Goal: Communication & Community: Participate in discussion

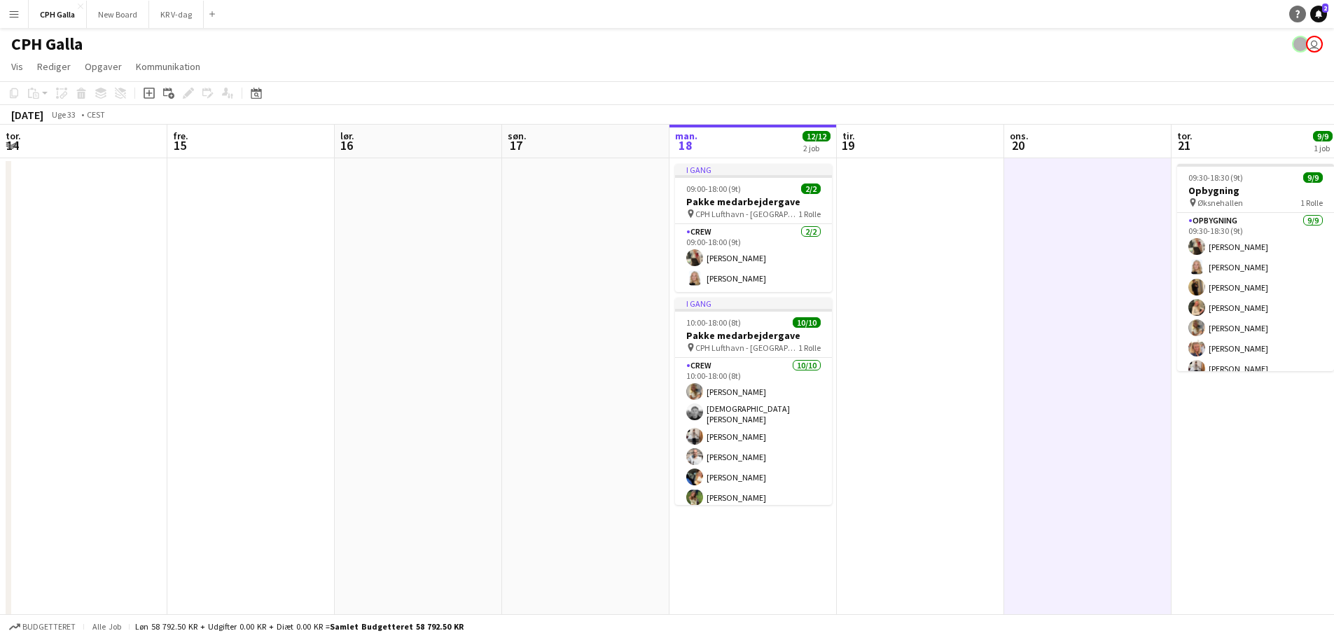
scroll to position [0, 324]
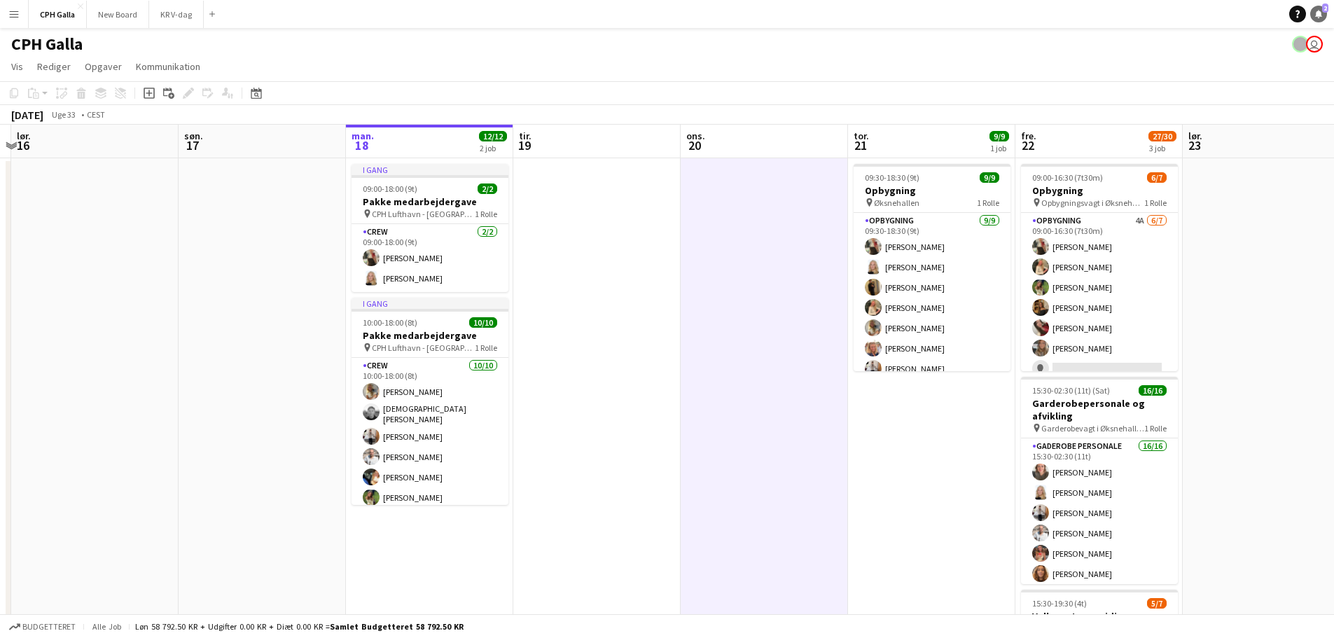
click at [1317, 11] on icon "Notifikationer" at bounding box center [1319, 14] width 8 height 8
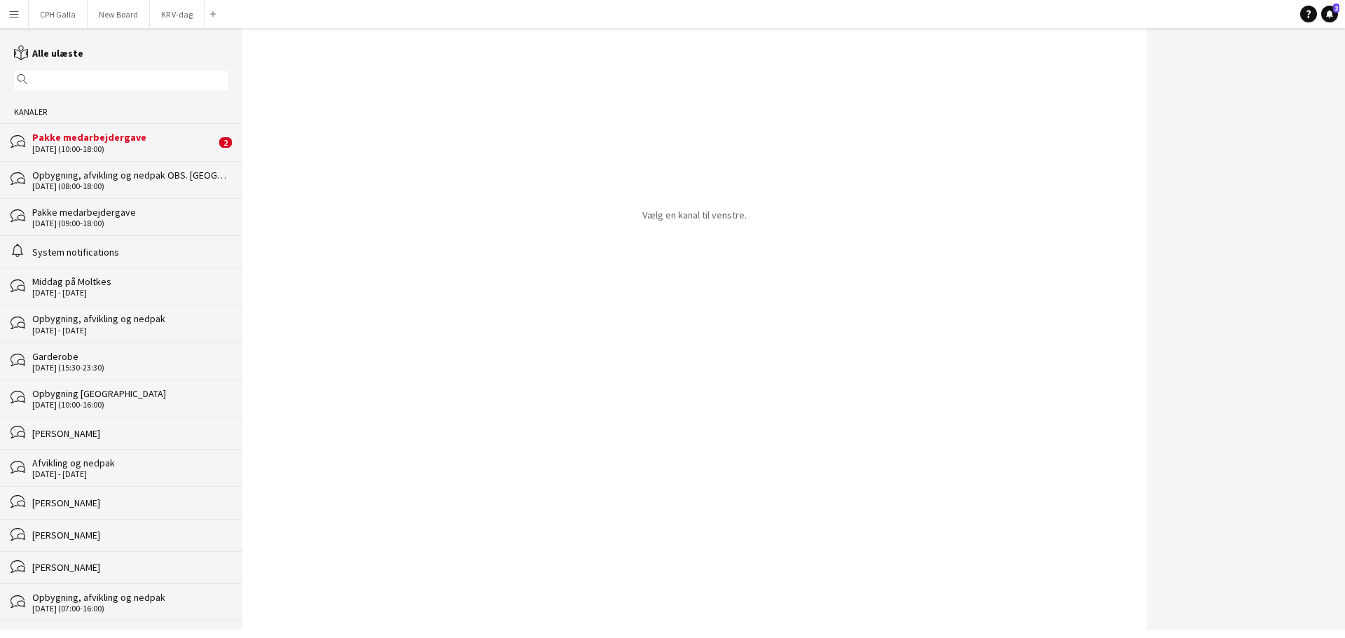
click at [119, 144] on div "[DATE] (10:00-18:00)" at bounding box center [123, 149] width 183 height 10
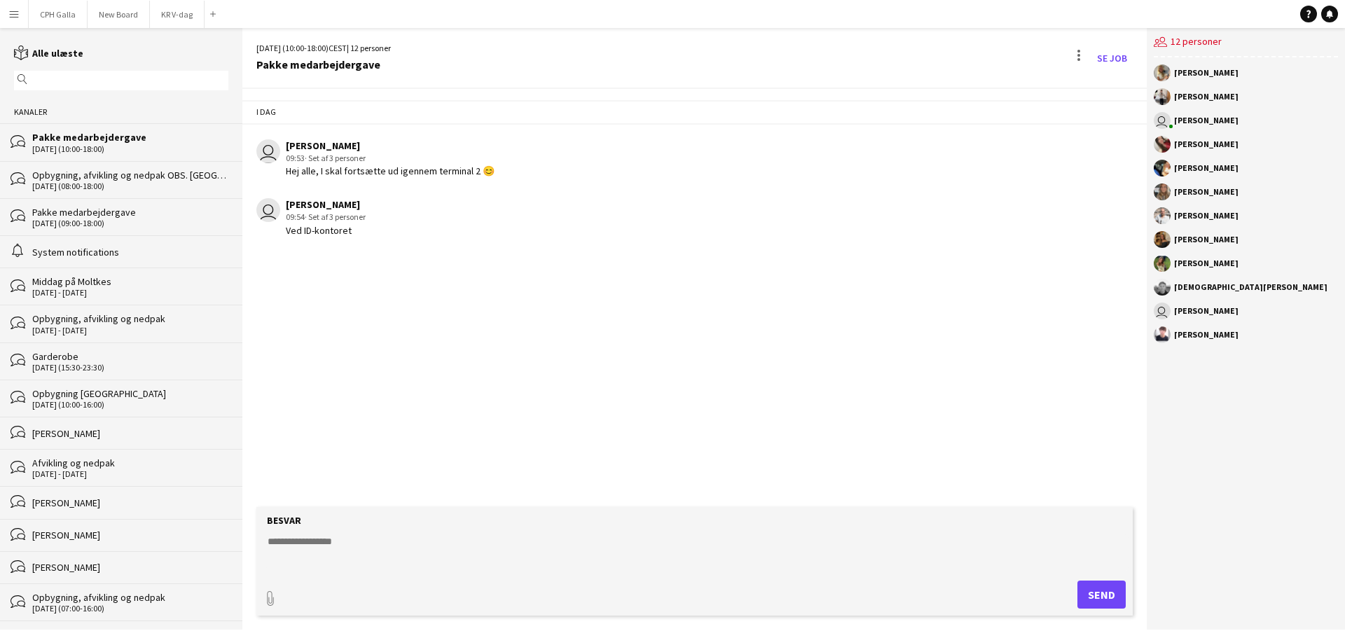
click at [102, 182] on div "[DATE] (08:00-18:00)" at bounding box center [130, 186] width 196 height 10
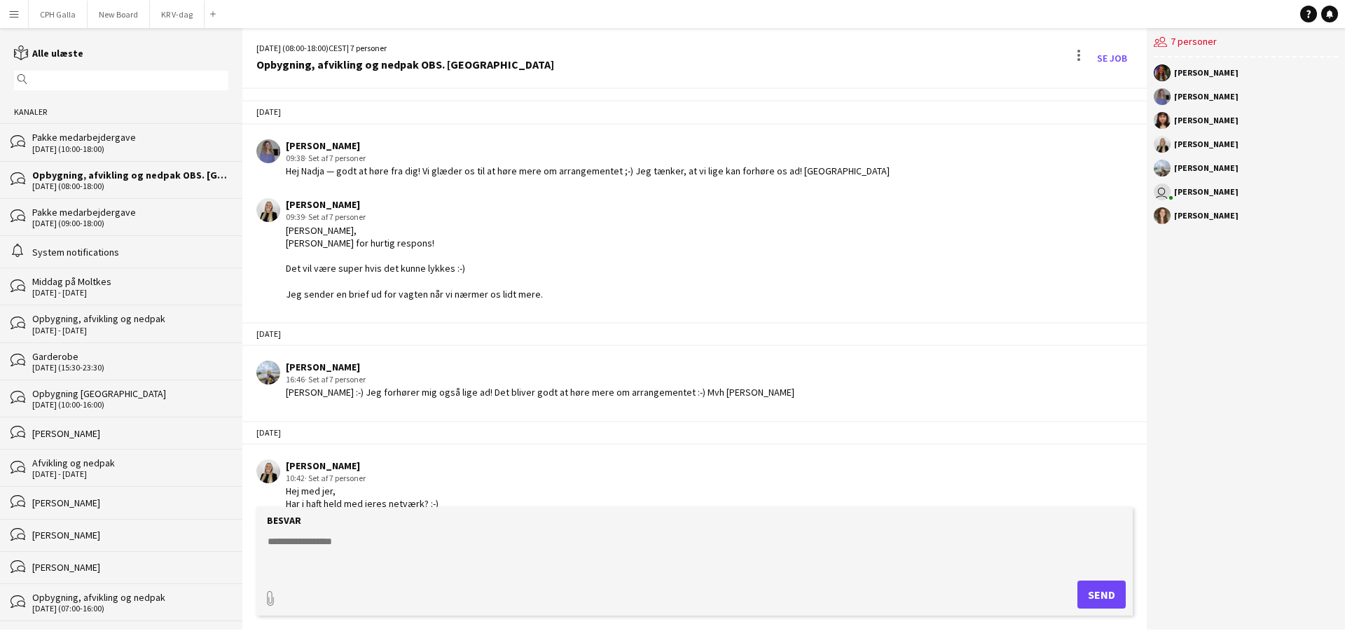
scroll to position [2380, 0]
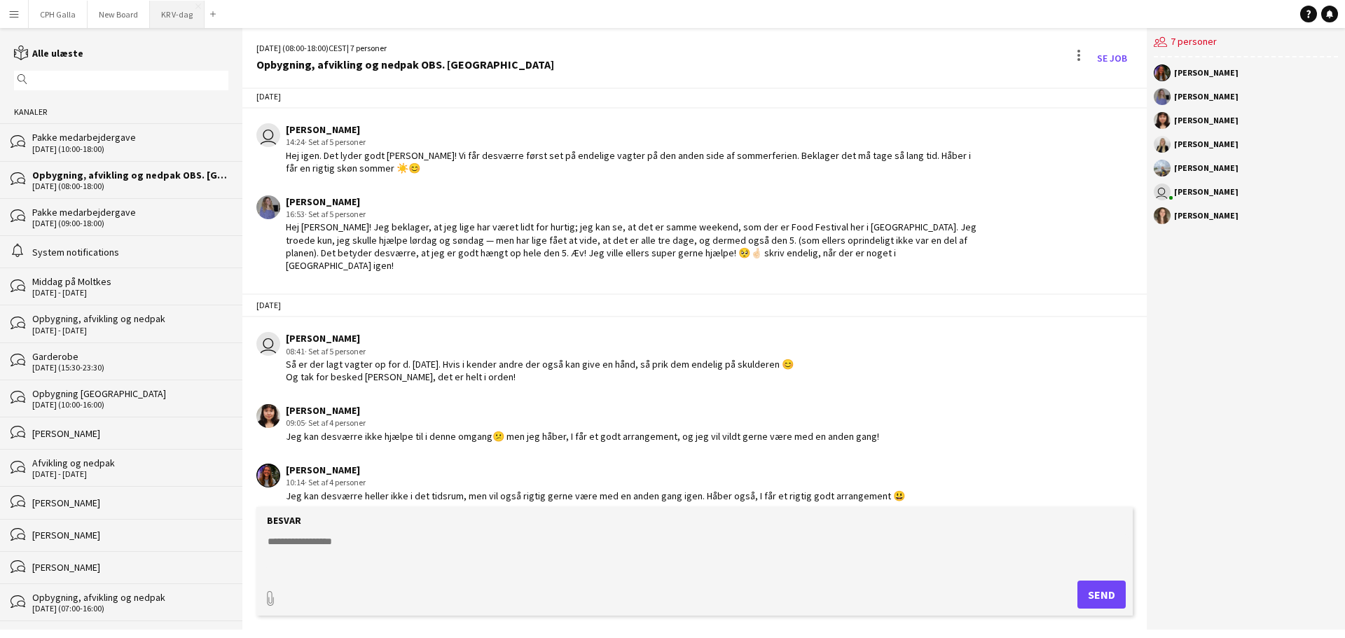
click at [188, 12] on button "KR V-dag Luk" at bounding box center [177, 14] width 55 height 27
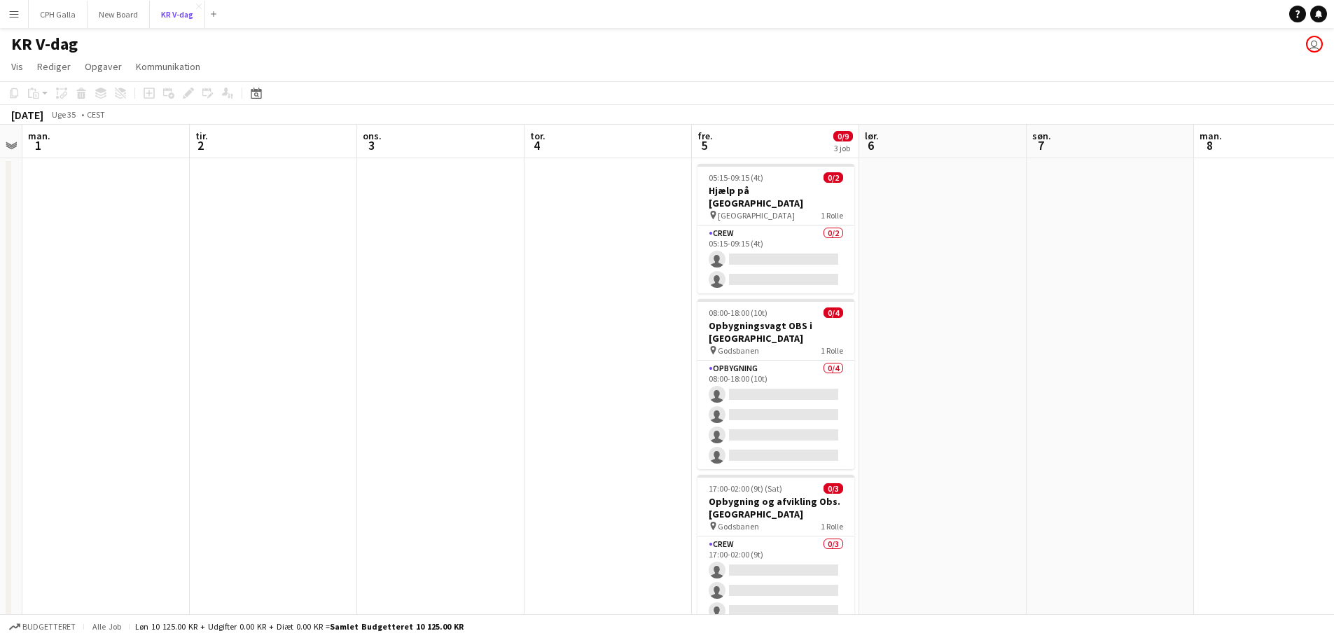
scroll to position [41, 0]
